Goal: Task Accomplishment & Management: Manage account settings

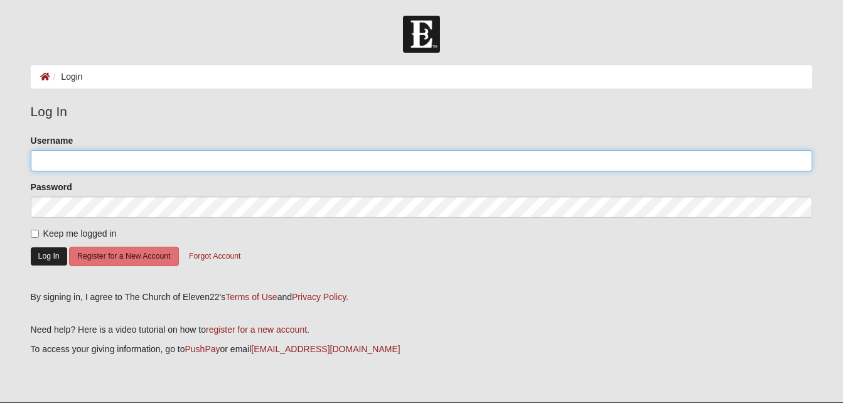
type input "MWinters"
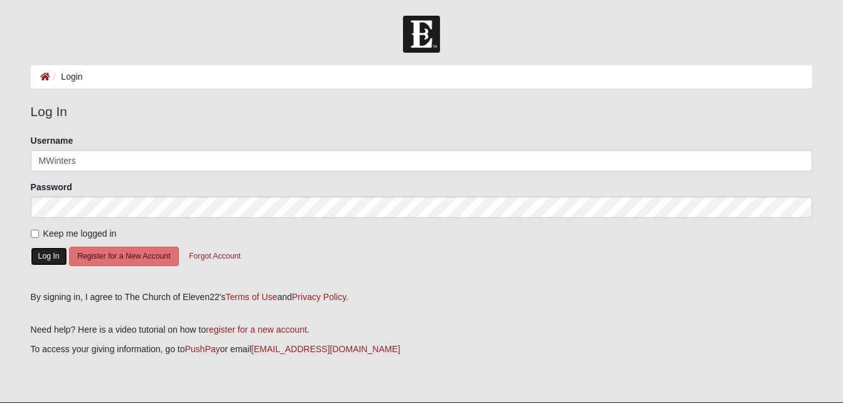
click at [51, 252] on button "Log In" at bounding box center [49, 256] width 36 height 18
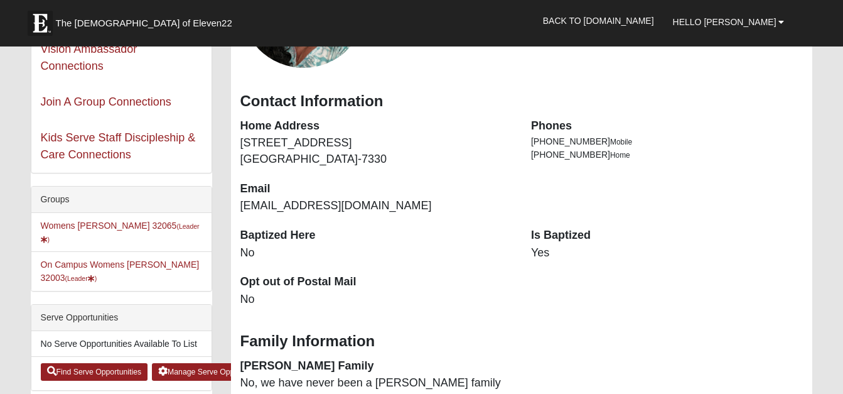
scroll to position [193, 0]
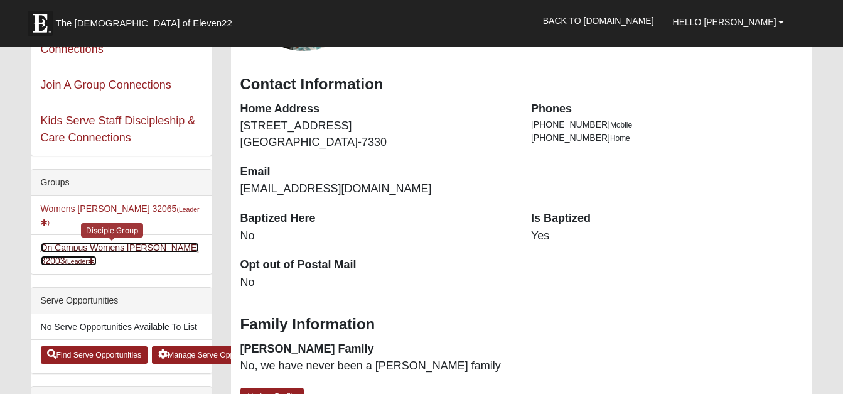
click at [142, 242] on link "On Campus Womens Winters 32003 (Leader )" at bounding box center [120, 253] width 159 height 23
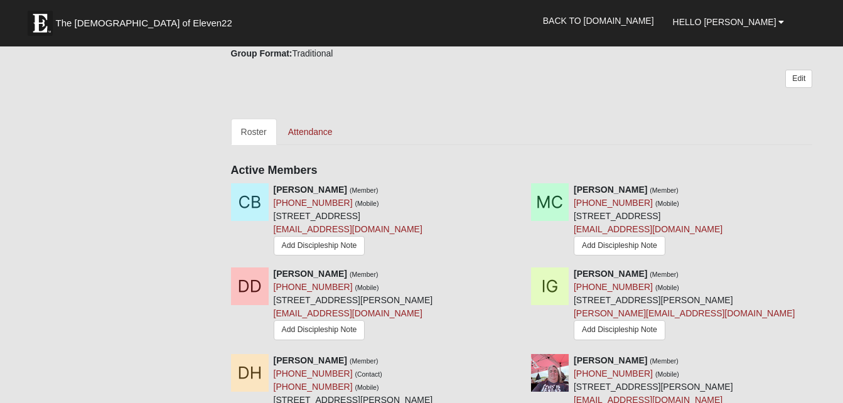
scroll to position [510, 0]
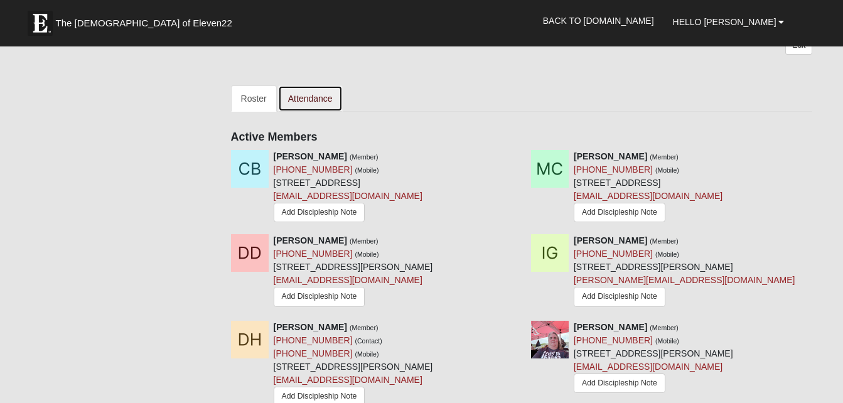
click at [316, 97] on link "Attendance" at bounding box center [310, 98] width 65 height 26
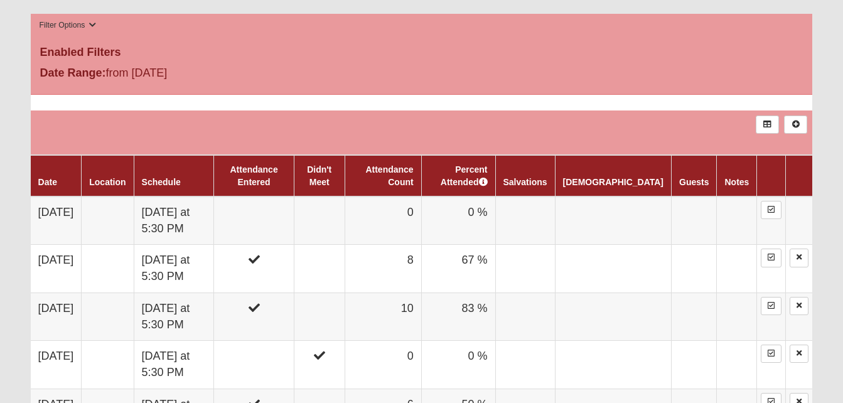
scroll to position [661, 0]
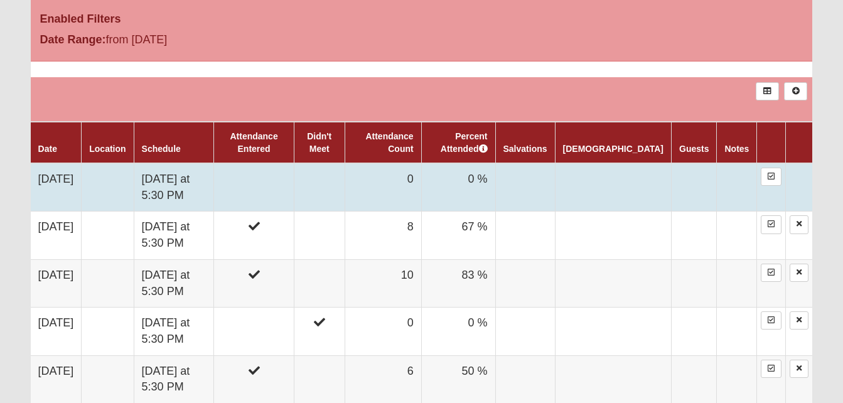
click at [345, 184] on td at bounding box center [319, 187] width 51 height 48
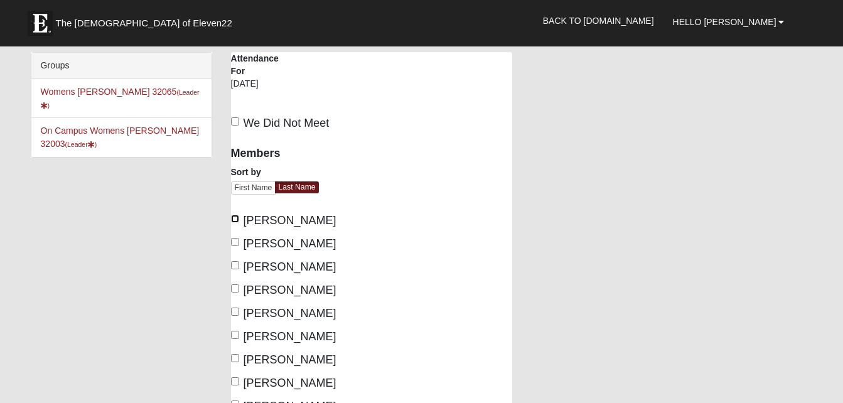
click at [233, 220] on input "[PERSON_NAME]" at bounding box center [235, 219] width 8 height 8
checkbox input "true"
click at [234, 289] on input "[PERSON_NAME]" at bounding box center [235, 288] width 8 height 8
checkbox input "true"
click at [231, 315] on input "[PERSON_NAME]" at bounding box center [235, 312] width 8 height 8
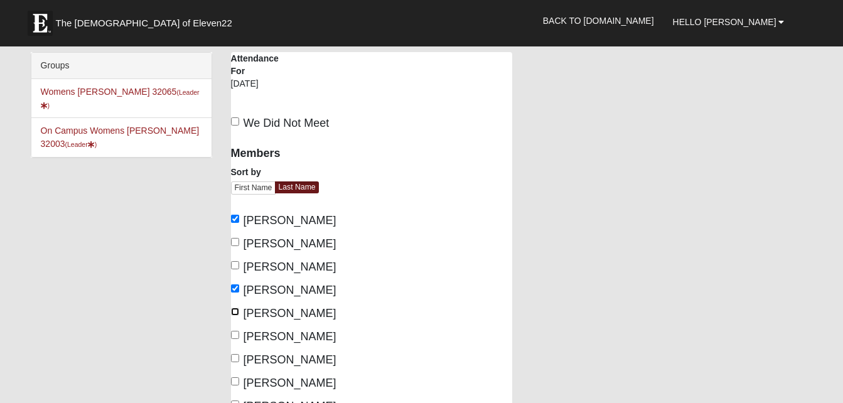
checkbox input "true"
click at [231, 345] on label "[PERSON_NAME]" at bounding box center [283, 336] width 105 height 17
click at [231, 339] on input "[PERSON_NAME]" at bounding box center [235, 335] width 8 height 8
checkbox input "true"
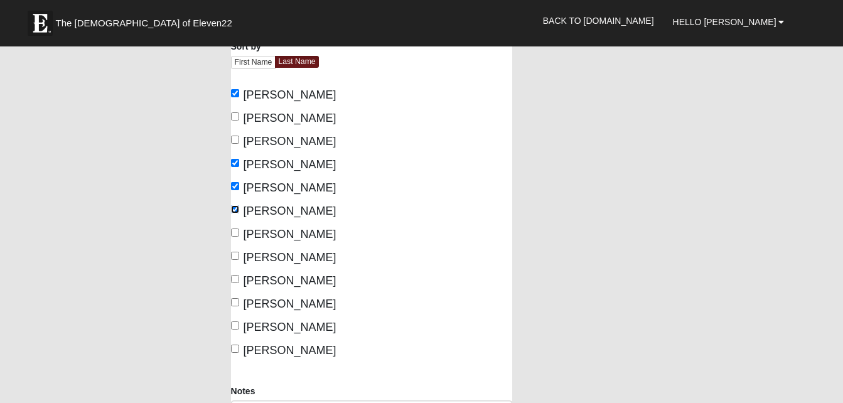
scroll to position [209, 0]
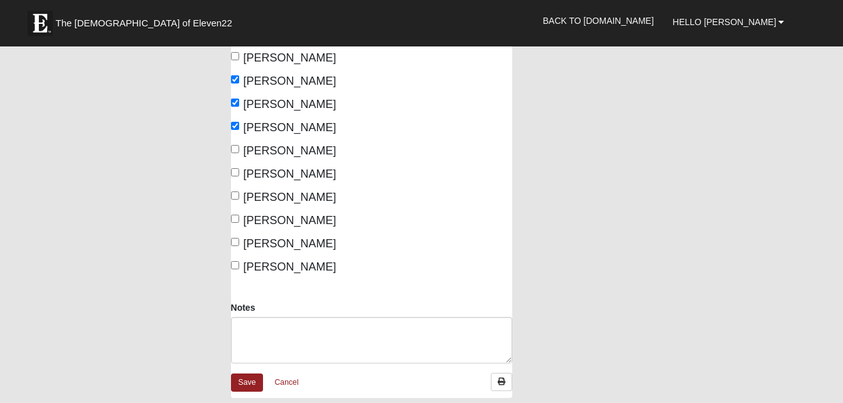
click at [244, 203] on span "[PERSON_NAME]" at bounding box center [290, 197] width 93 height 13
click at [239, 200] on input "[PERSON_NAME]" at bounding box center [235, 196] width 8 height 8
checkbox input "true"
click at [233, 252] on div "Members Sort by First Name Last Name [PERSON_NAME], [PERSON_NAME], [PERSON_NAME…" at bounding box center [296, 102] width 131 height 347
click at [239, 246] on input "[PERSON_NAME]" at bounding box center [235, 242] width 8 height 8
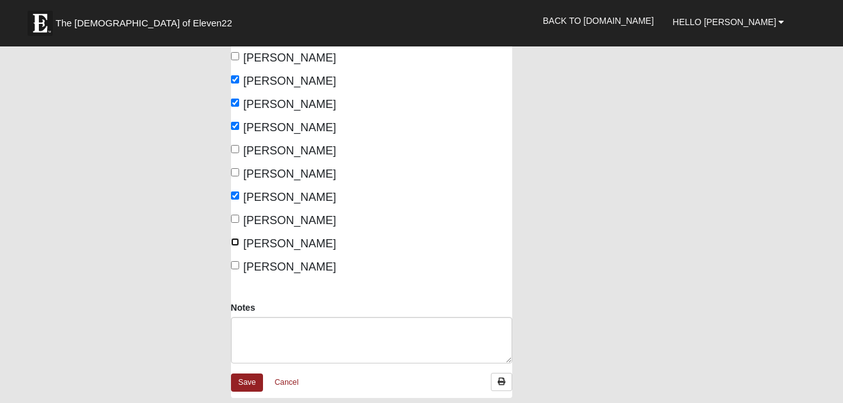
checkbox input "true"
click at [239, 269] on input "[PERSON_NAME]" at bounding box center [235, 265] width 8 height 8
checkbox input "true"
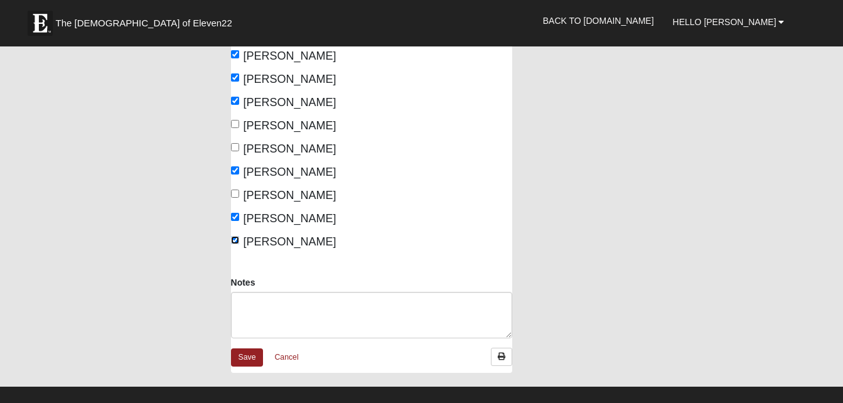
scroll to position [318, 0]
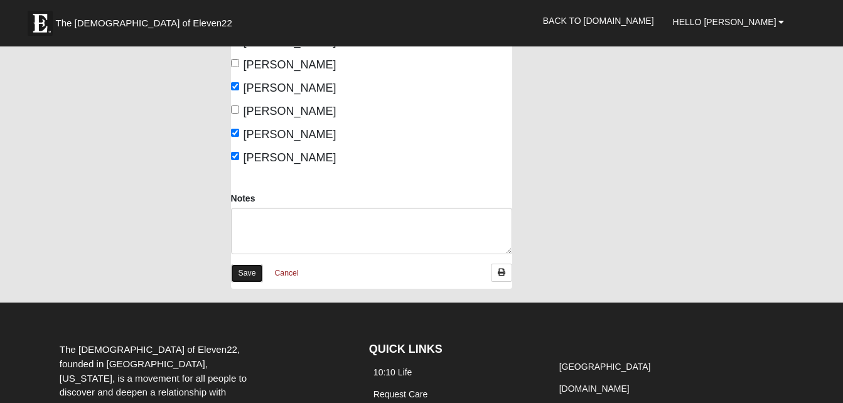
click at [251, 283] on link "Save" at bounding box center [247, 273] width 33 height 18
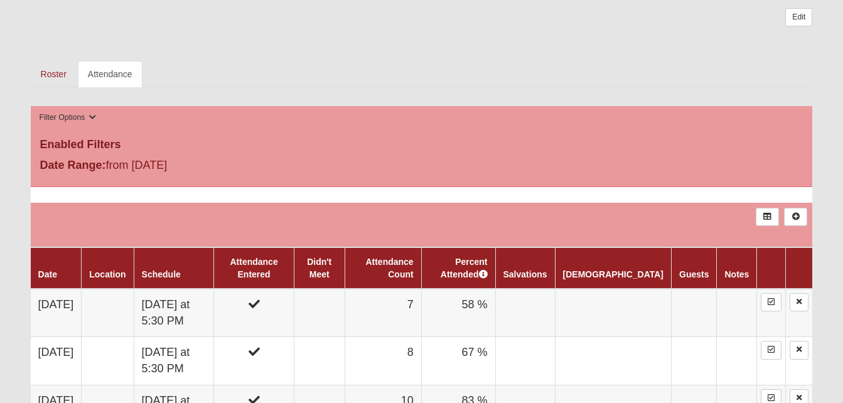
scroll to position [569, 0]
